Goal: Task Accomplishment & Management: Use online tool/utility

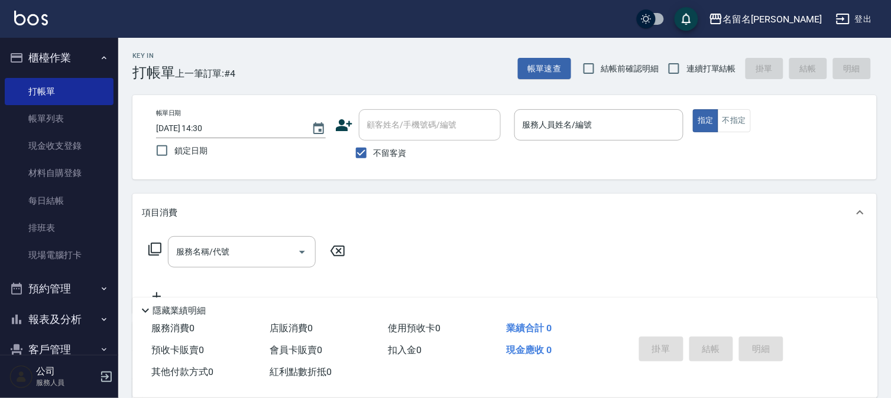
click at [890, 398] on html "名留名揚 登出 櫃檯作業 打帳單 帳單列表 現金收支登錄 材料自購登錄 每日結帳 排班表 現場電腦打卡 預約管理 預約管理 單日預約紀錄 單週預約紀錄 報表及…" at bounding box center [445, 274] width 891 height 548
click at [603, 129] on input "服務人員姓名/編號" at bounding box center [599, 125] width 159 height 21
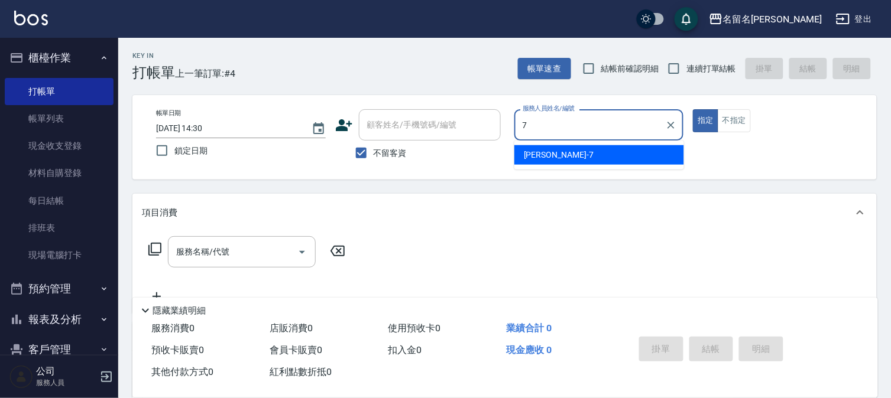
type input "[PERSON_NAME]-7"
type button "true"
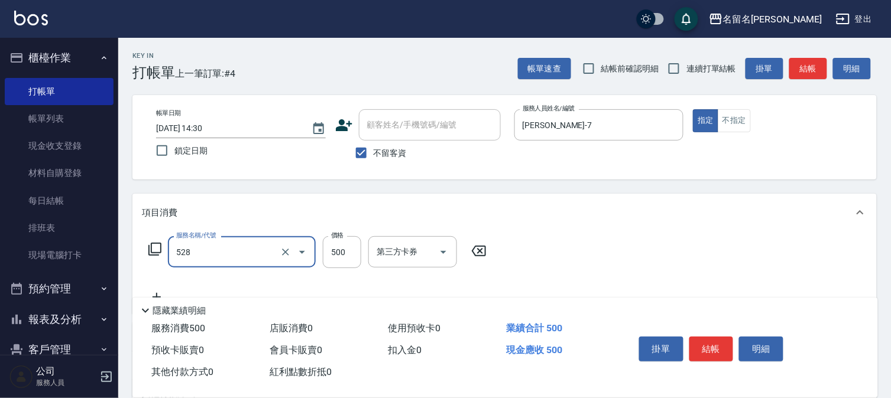
type input "頭皮養護B(528)"
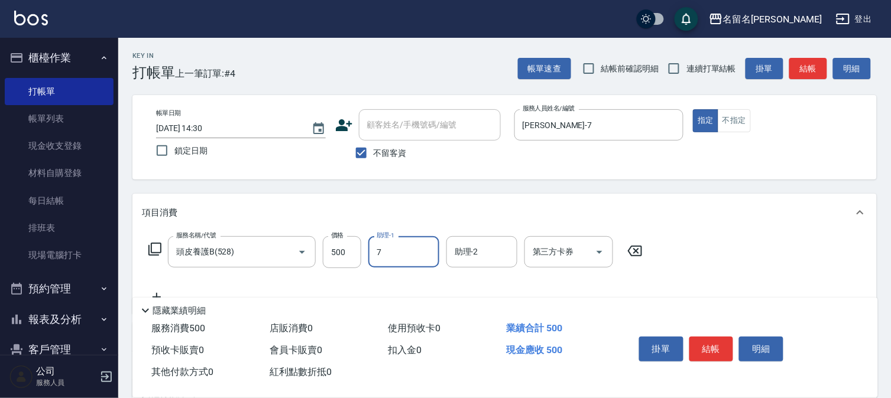
type input "[PERSON_NAME]-7"
click at [696, 343] on button "結帳" at bounding box center [711, 349] width 44 height 25
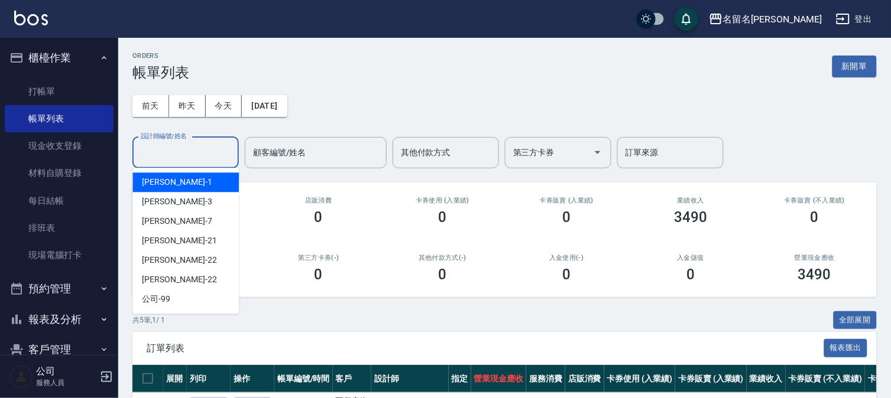
click at [202, 150] on input "設計師編號/姓名" at bounding box center [186, 152] width 96 height 21
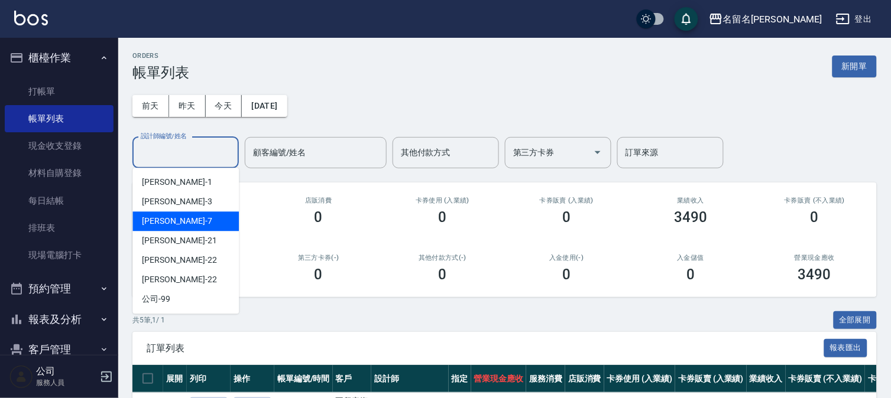
click at [198, 219] on div "[PERSON_NAME]-7" at bounding box center [185, 222] width 106 height 20
type input "[PERSON_NAME]-7"
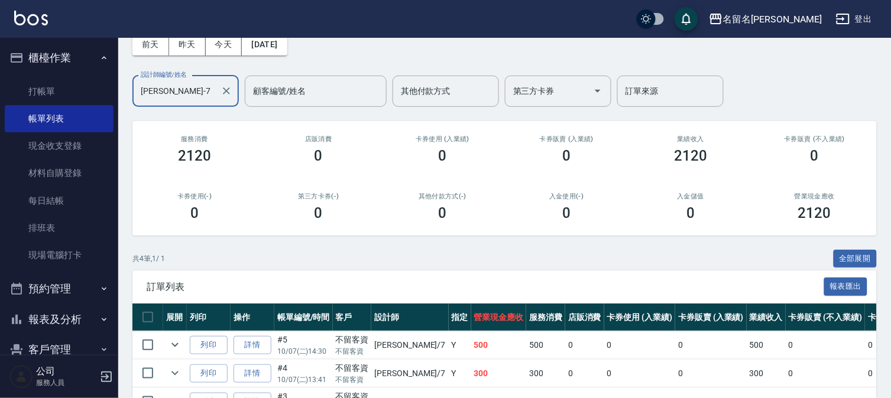
scroll to position [164, 0]
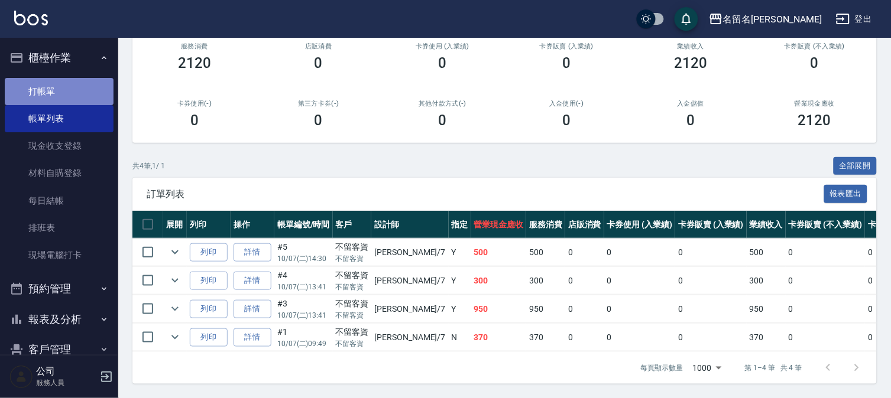
click at [79, 90] on link "打帳單" at bounding box center [59, 91] width 109 height 27
